Goal: Find specific page/section: Find specific page/section

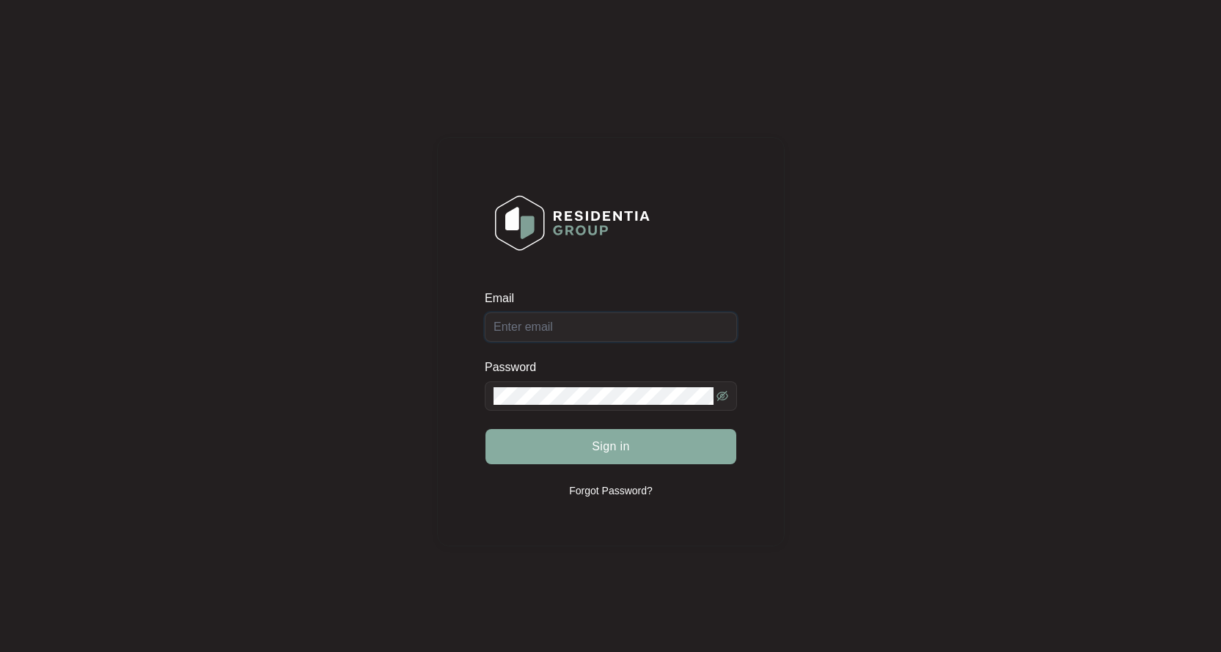
type input "[EMAIL_ADDRESS][DOMAIN_NAME]"
click at [675, 443] on button "Sign in" at bounding box center [610, 446] width 251 height 35
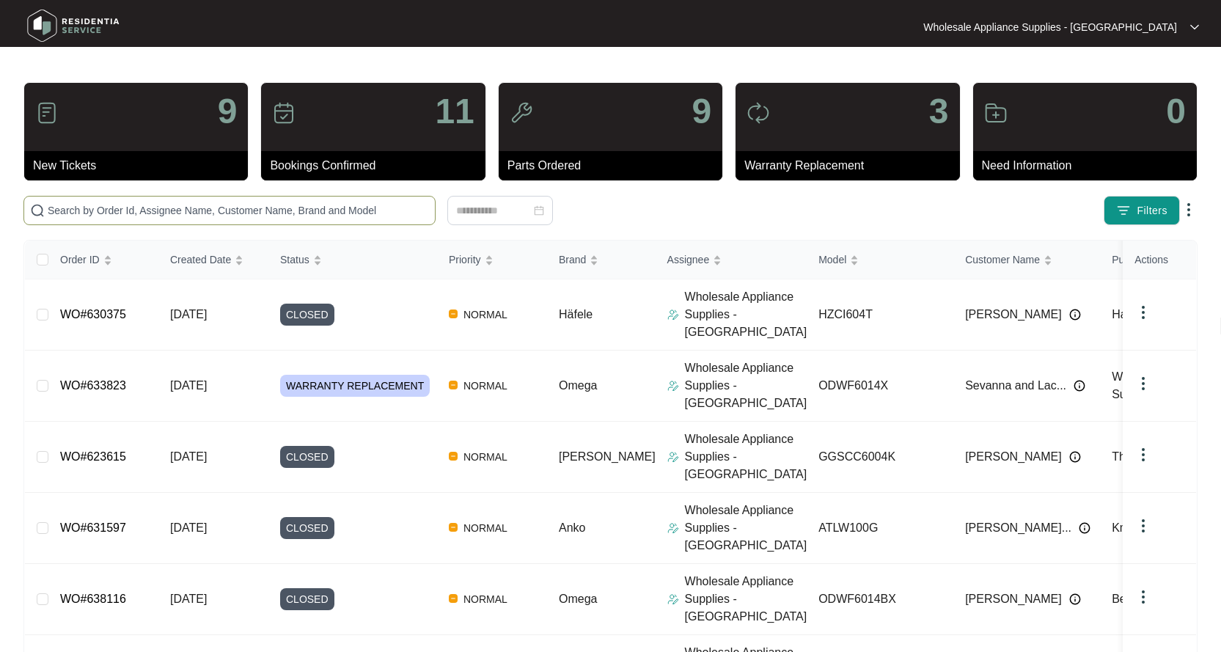
click at [110, 213] on input "text" at bounding box center [238, 210] width 381 height 16
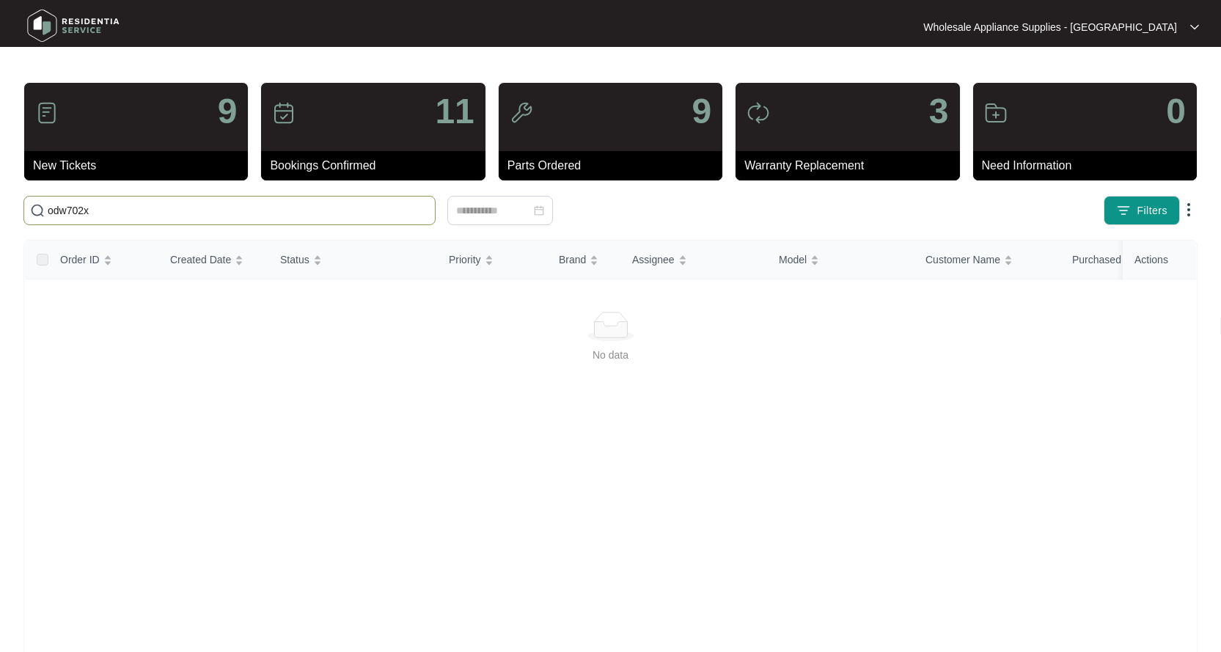
type input "odw702x"
click at [110, 213] on input "odw702x" at bounding box center [238, 210] width 381 height 16
